Goal: Obtain resource: Download file/media

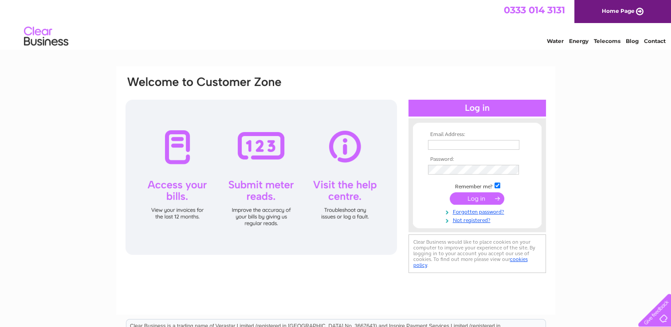
type input "helendonnelly@coalburnmw.org.uk"
click at [482, 200] on input "submit" at bounding box center [476, 198] width 55 height 12
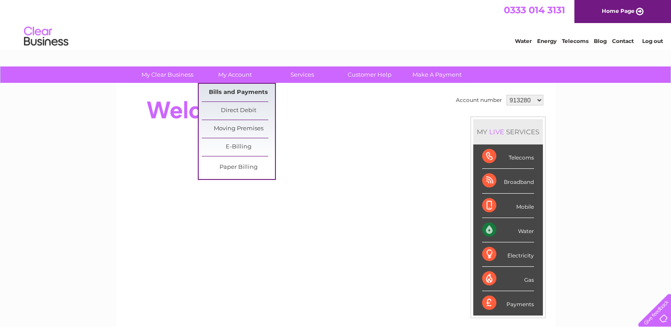
click at [231, 97] on link "Bills and Payments" at bounding box center [238, 93] width 73 height 18
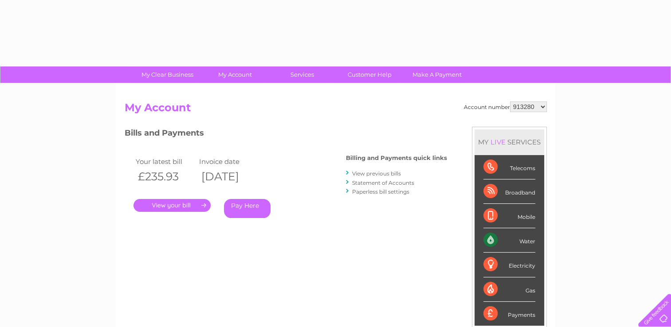
drag, startPoint x: 0, startPoint y: 0, endPoint x: 533, endPoint y: 101, distance: 542.8
click at [533, 102] on select "913280 1020405" at bounding box center [528, 107] width 37 height 11
select select "1020405"
click at [510, 102] on select "913280 1020405" at bounding box center [528, 107] width 37 height 11
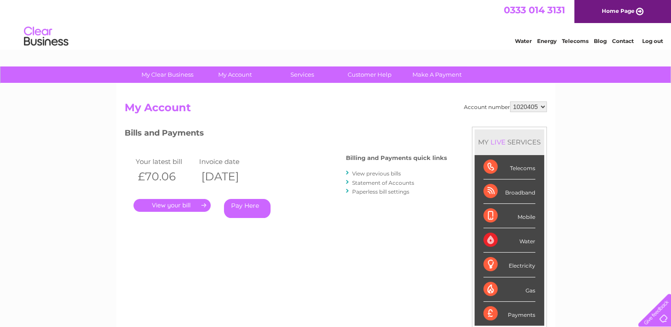
click at [189, 207] on link "." at bounding box center [171, 205] width 77 height 13
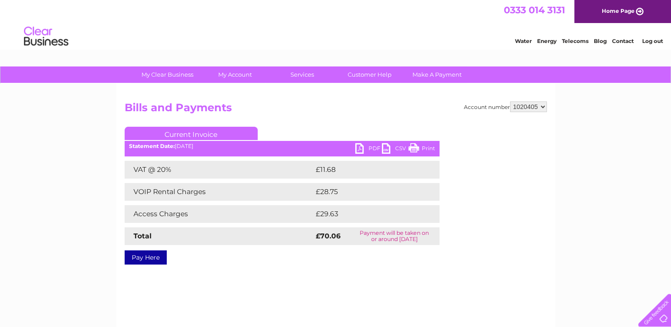
click at [373, 145] on link "PDF" at bounding box center [368, 149] width 27 height 13
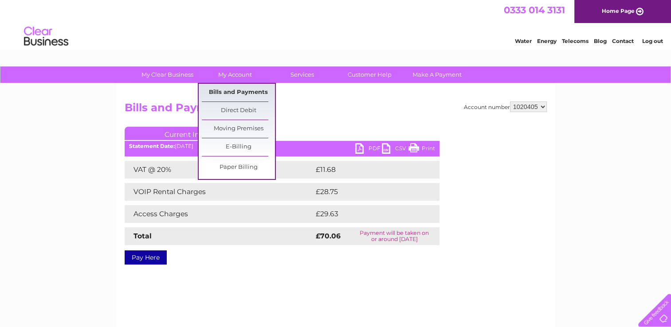
click at [219, 90] on link "Bills and Payments" at bounding box center [238, 93] width 73 height 18
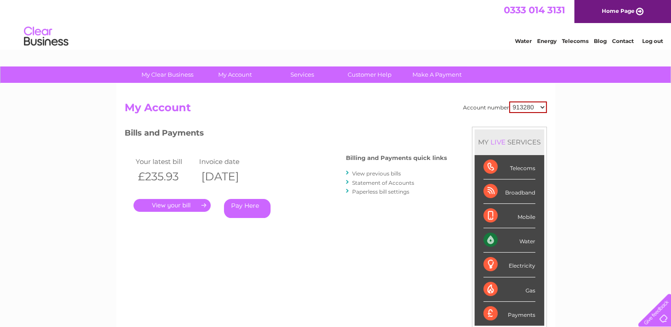
click at [382, 174] on link "View previous bills" at bounding box center [376, 173] width 49 height 7
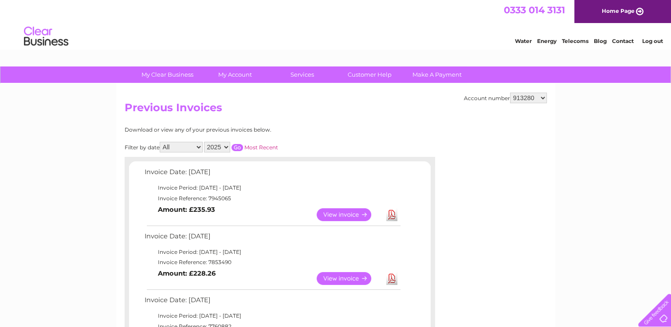
click at [529, 99] on select "913280 1020405" at bounding box center [528, 98] width 37 height 11
select select "1020405"
click at [510, 93] on select "913280 1020405" at bounding box center [528, 98] width 37 height 11
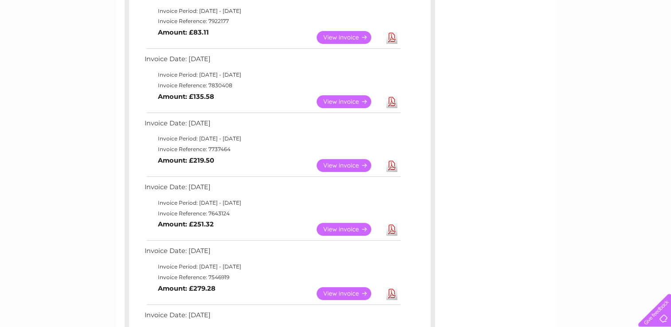
scroll to position [254, 0]
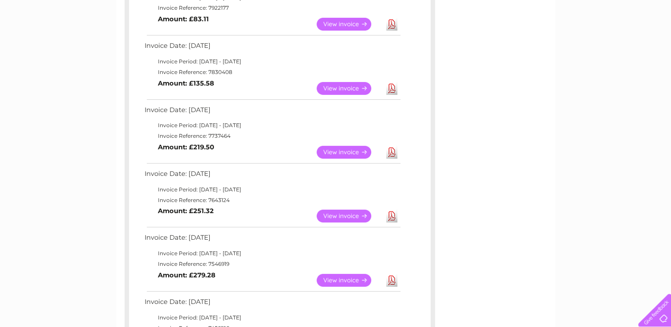
click at [352, 216] on link "View" at bounding box center [349, 216] width 65 height 13
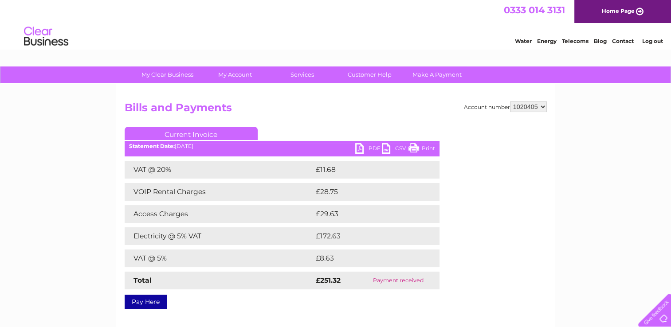
click at [370, 150] on link "PDF" at bounding box center [368, 149] width 27 height 13
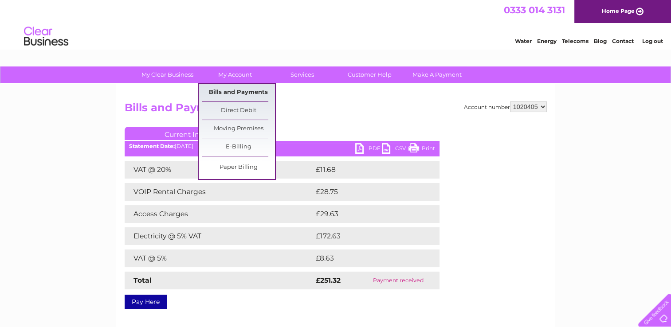
click at [245, 90] on link "Bills and Payments" at bounding box center [238, 93] width 73 height 18
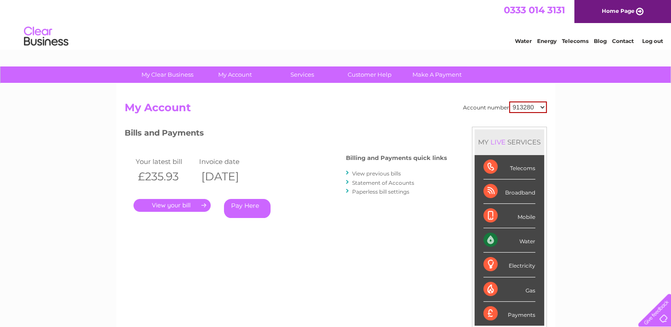
click at [386, 173] on link "View previous bills" at bounding box center [376, 173] width 49 height 7
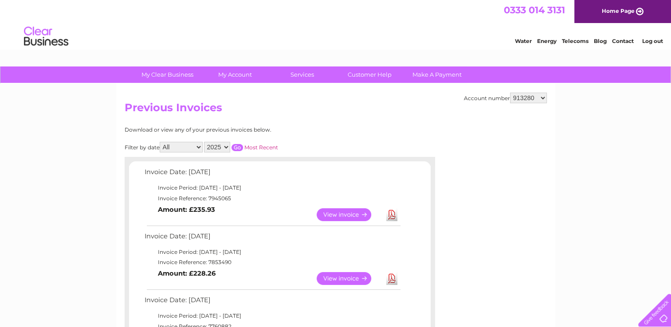
click at [525, 98] on select "913280 1020405" at bounding box center [528, 98] width 37 height 11
select select "1020405"
click at [510, 93] on select "913280 1020405" at bounding box center [528, 98] width 37 height 11
click at [342, 279] on link "View" at bounding box center [349, 278] width 65 height 13
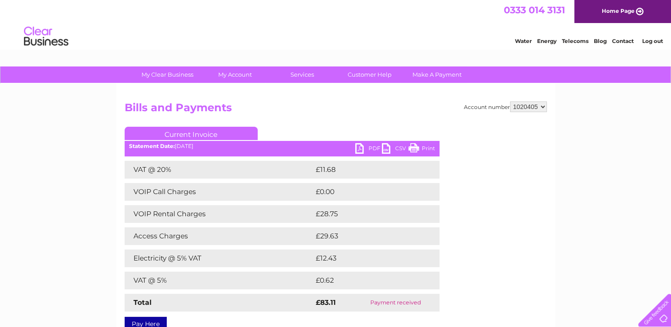
click at [365, 149] on link "PDF" at bounding box center [368, 149] width 27 height 13
